Goal: Task Accomplishment & Management: Use online tool/utility

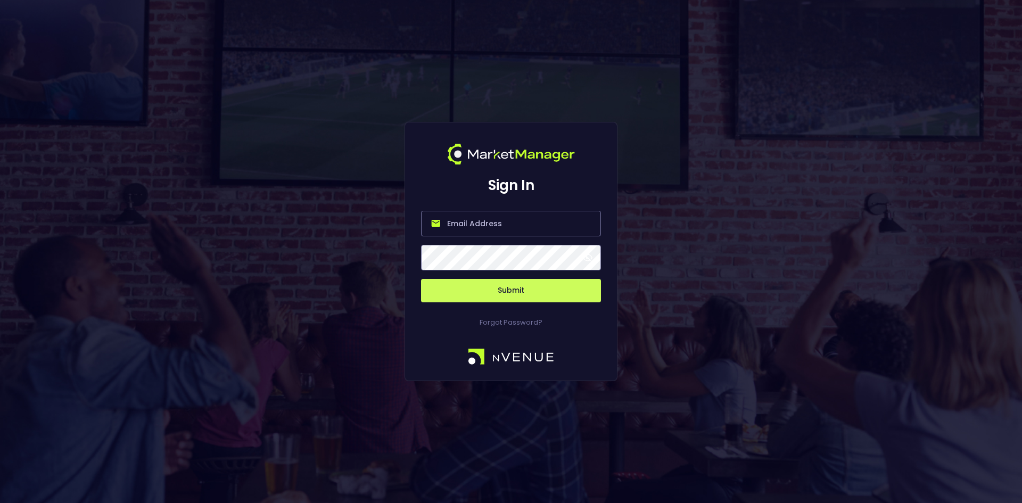
click at [454, 223] on input "email" at bounding box center [511, 224] width 180 height 26
click at [540, 221] on input "[EMAIL_ADDRESS][DOMAIN_NAME]" at bounding box center [511, 224] width 180 height 26
type input "[EMAIL_ADDRESS][DOMAIN_NAME]"
click at [421, 279] on button "Submit" at bounding box center [511, 290] width 180 height 23
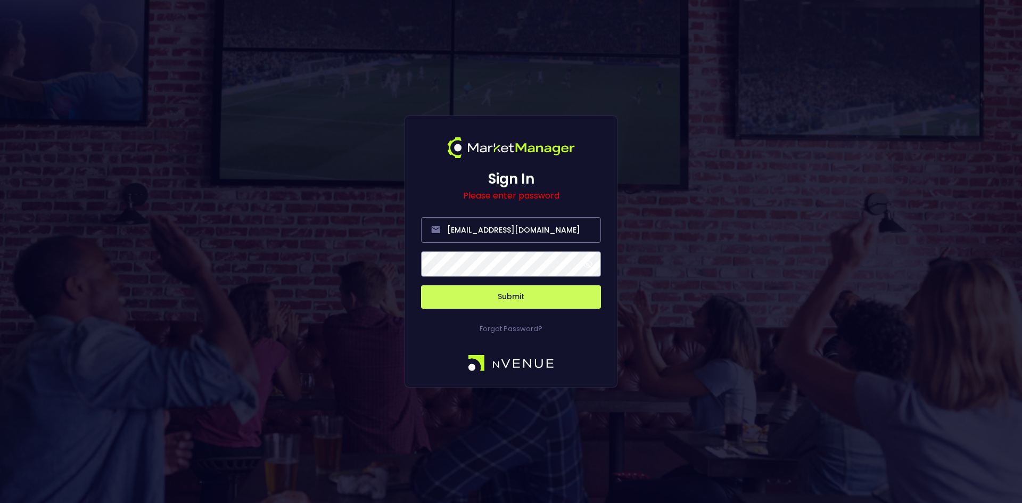
click at [421, 285] on button "Submit" at bounding box center [511, 296] width 180 height 23
click at [452, 296] on button "Submit" at bounding box center [511, 296] width 180 height 23
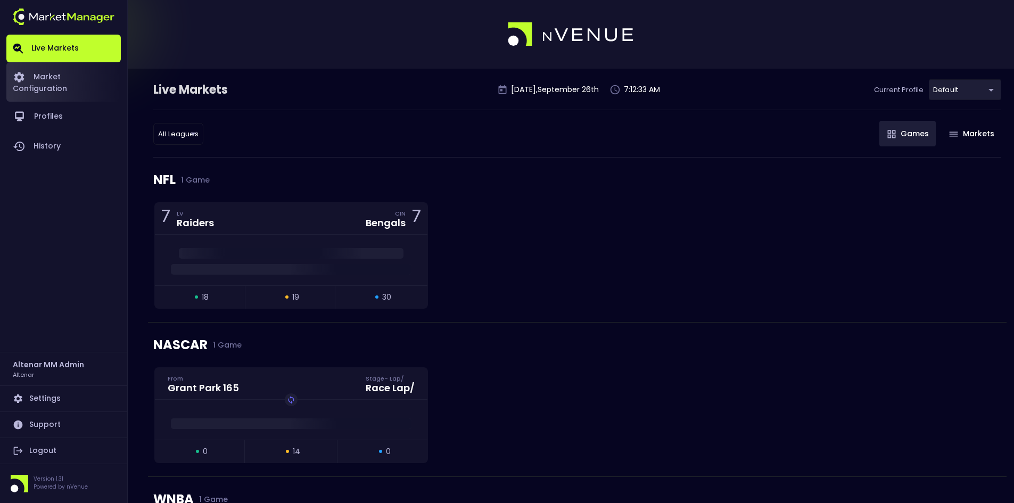
click at [84, 73] on link "Market Configuration" at bounding box center [63, 81] width 114 height 39
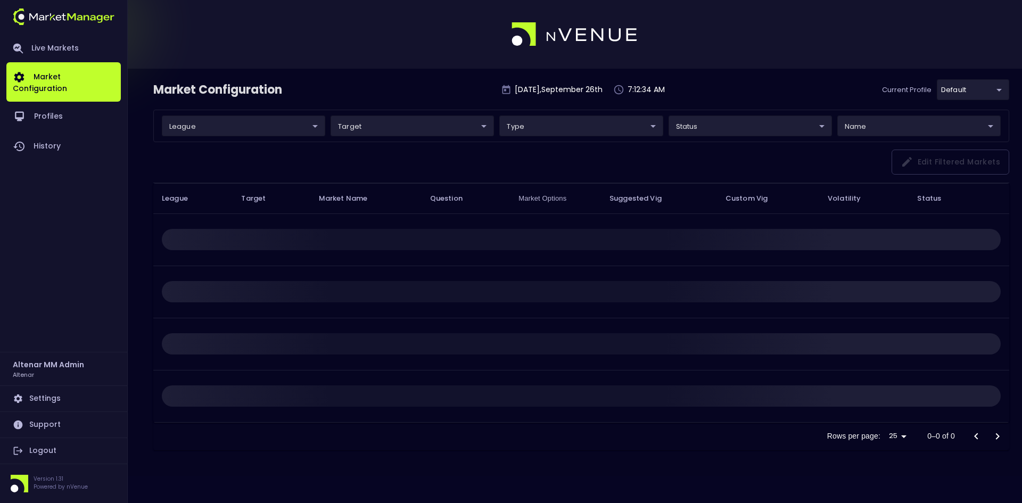
click at [226, 123] on body "Live Markets Market Configuration Profiles History Altenar MM Admin Altenar Set…" at bounding box center [511, 251] width 1022 height 503
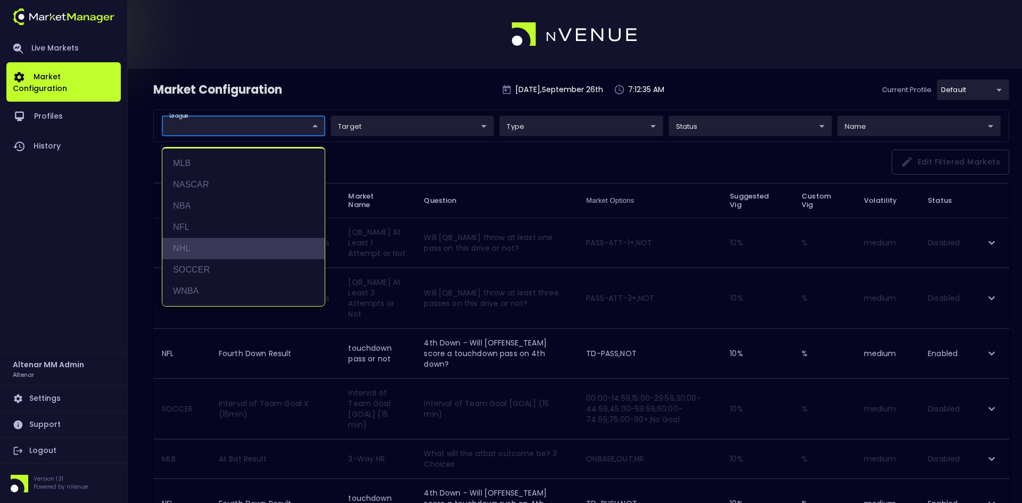
click at [191, 245] on li "NHL" at bounding box center [243, 248] width 162 height 21
type input "NHL"
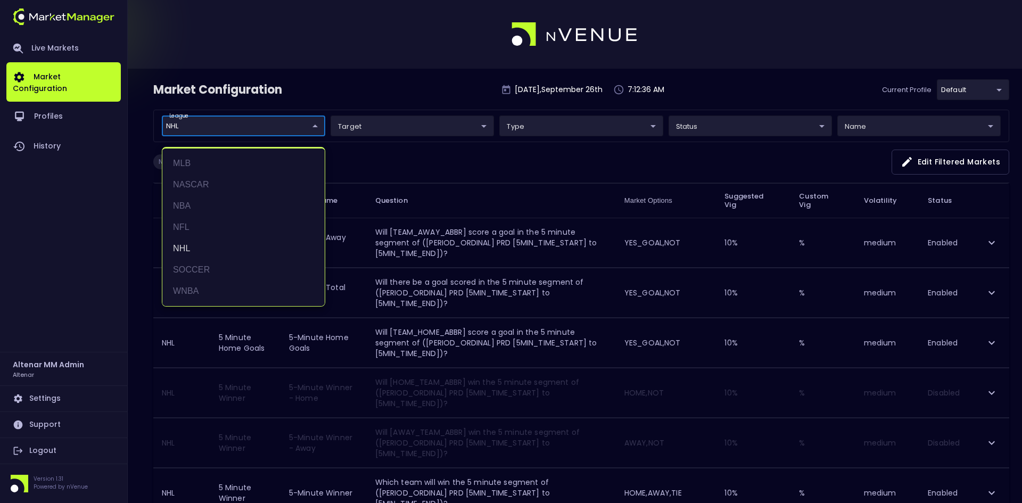
click at [389, 88] on div at bounding box center [511, 251] width 1022 height 503
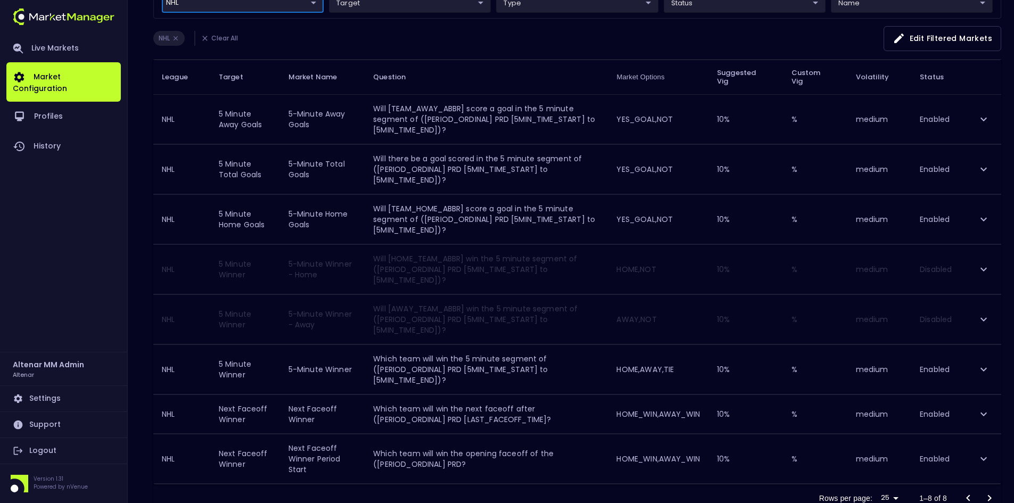
scroll to position [105, 0]
